Goal: Transaction & Acquisition: Purchase product/service

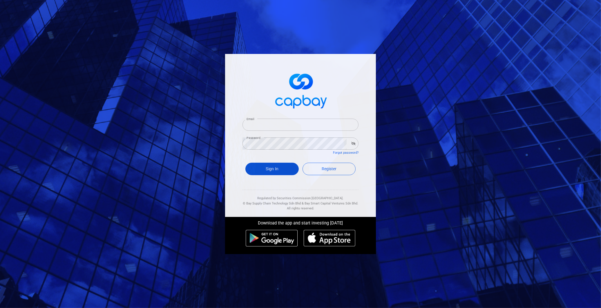
type input "[EMAIL_ADDRESS][DOMAIN_NAME]"
click at [266, 167] on button "Sign In" at bounding box center [271, 169] width 53 height 12
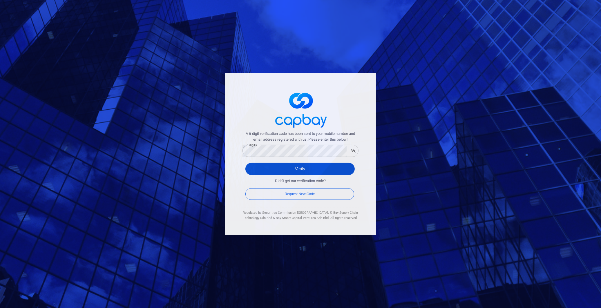
click at [311, 165] on button "Verify" at bounding box center [299, 169] width 109 height 12
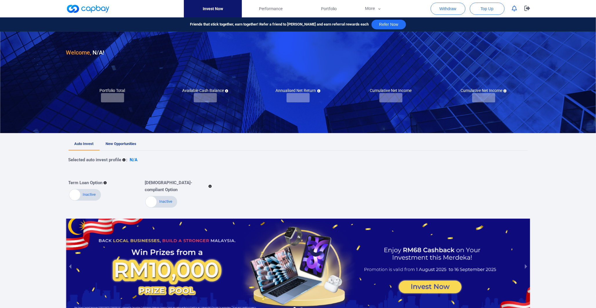
checkbox input "true"
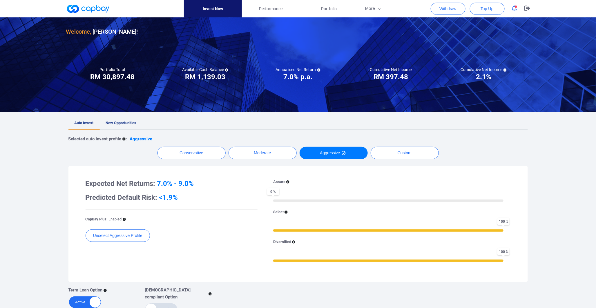
scroll to position [32, 0]
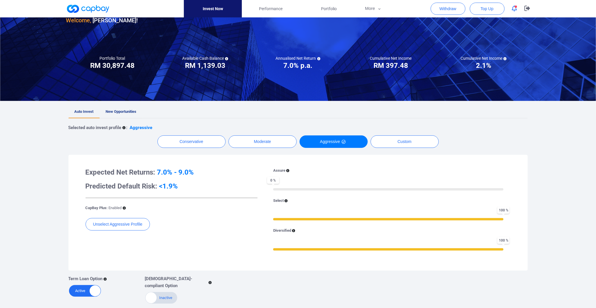
click at [120, 109] on link "New Opportunities" at bounding box center [121, 112] width 43 height 13
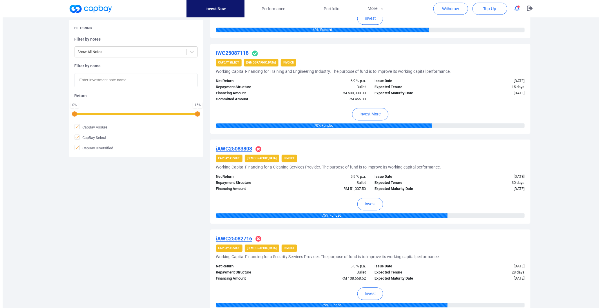
scroll to position [645, 0]
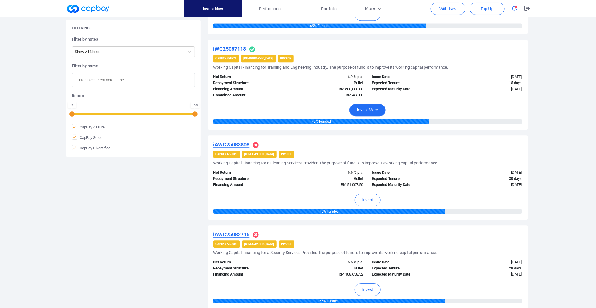
click at [375, 111] on button "Invest More" at bounding box center [368, 110] width 36 height 12
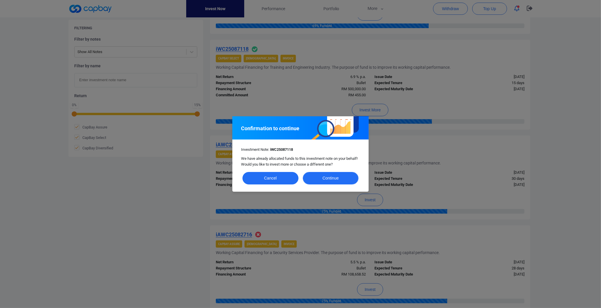
click at [346, 179] on button "Continue" at bounding box center [331, 178] width 56 height 12
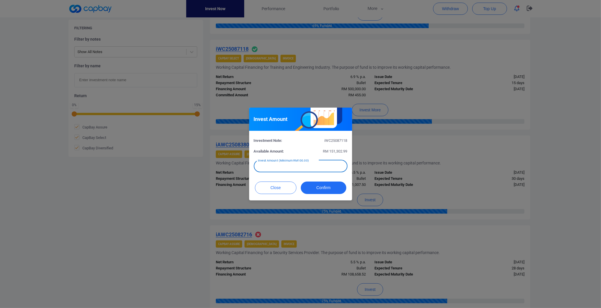
click at [331, 166] on input "text" at bounding box center [301, 166] width 94 height 12
type input "RM 100"
click at [343, 190] on button "Confirm" at bounding box center [324, 188] width 46 height 12
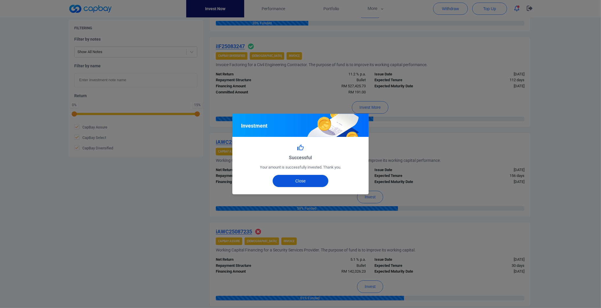
click at [294, 183] on button "Close" at bounding box center [301, 181] width 56 height 12
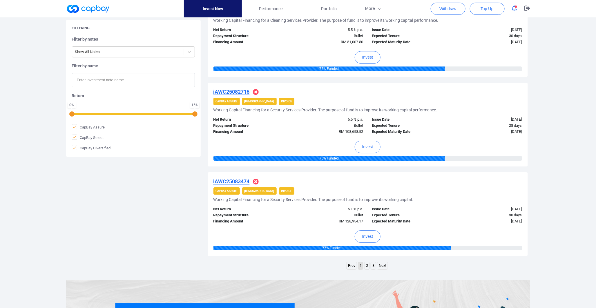
scroll to position [871, 0]
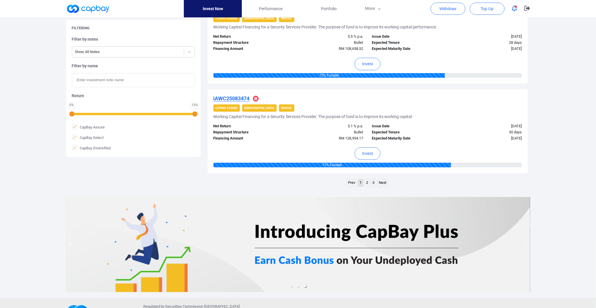
click at [369, 183] on link "2" at bounding box center [367, 182] width 5 height 7
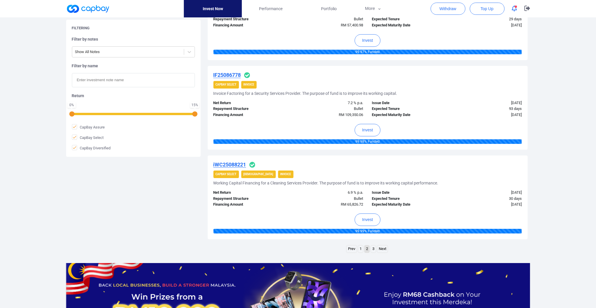
scroll to position [878, 0]
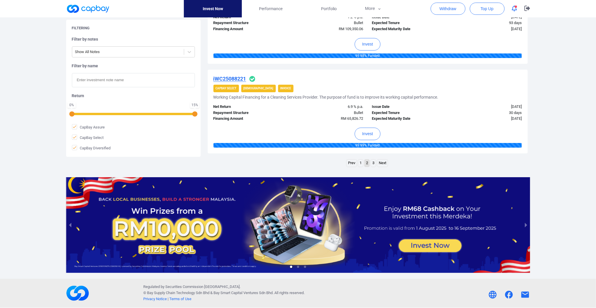
click at [362, 164] on link "1" at bounding box center [360, 163] width 5 height 7
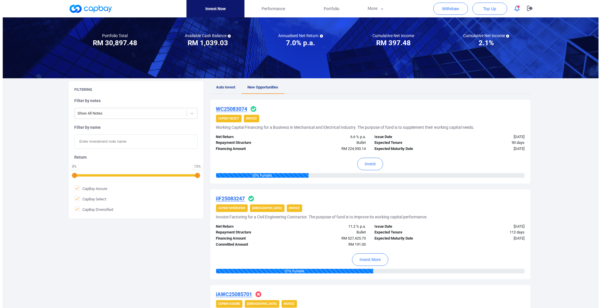
scroll to position [0, 0]
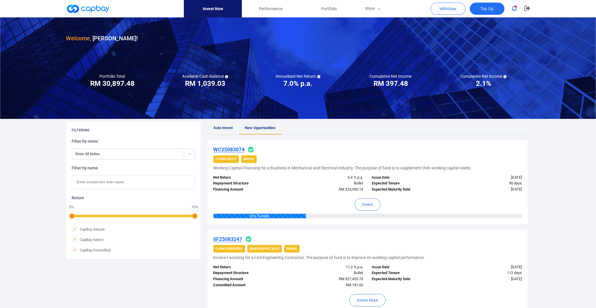
click at [489, 6] on span "Top Up" at bounding box center [487, 9] width 13 height 6
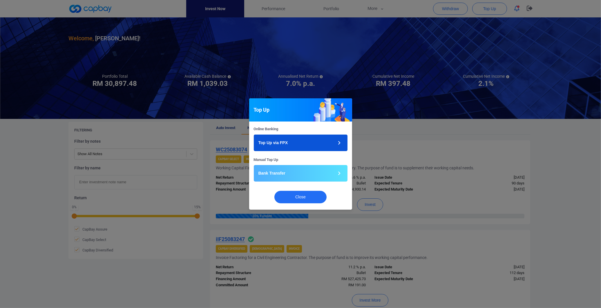
click at [328, 140] on button "Top Up via FPX" at bounding box center [301, 143] width 94 height 17
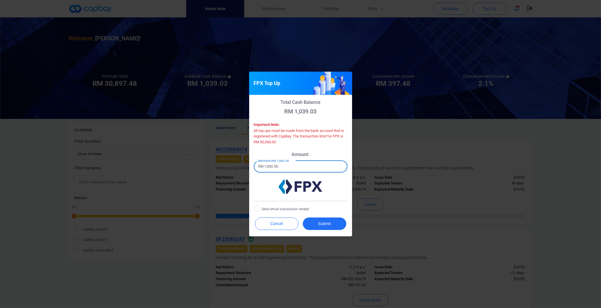
click at [313, 166] on input "RM 1,000.00" at bounding box center [301, 166] width 94 height 12
drag, startPoint x: 282, startPoint y: 170, endPoint x: 250, endPoint y: 172, distance: 32.0
click at [250, 172] on div "Total Cash Balance RM 1,039.03 Important Note: All top ups must be made from th…" at bounding box center [300, 155] width 103 height 120
type input "RM 10,000"
click at [328, 224] on button "Submit" at bounding box center [325, 224] width 44 height 12
